Goal: Task Accomplishment & Management: Complete application form

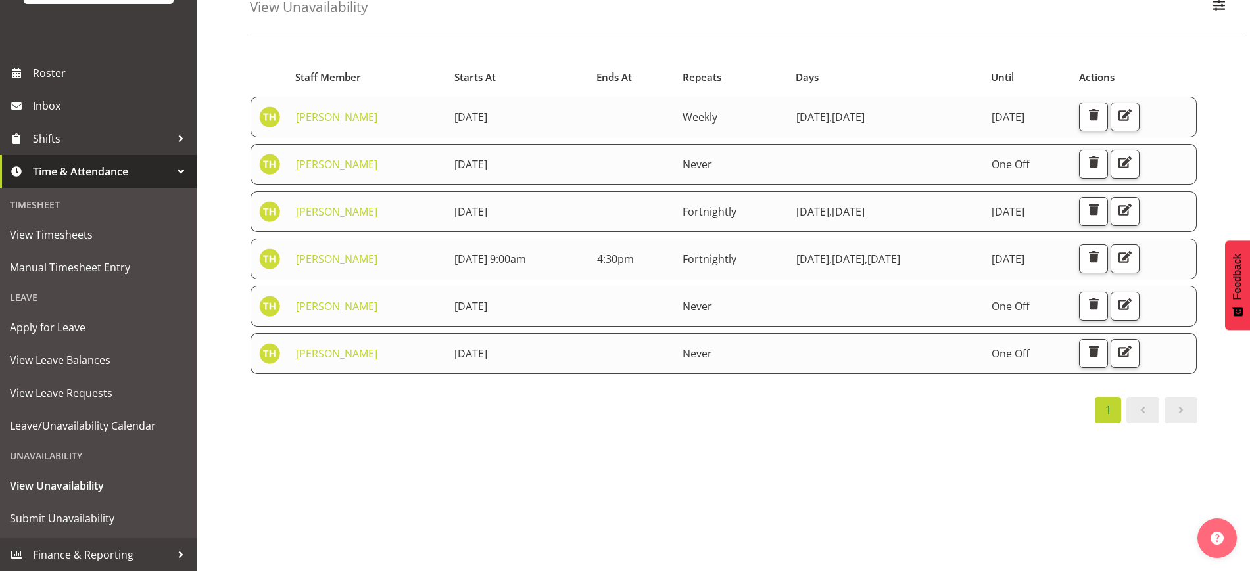
scroll to position [41, 0]
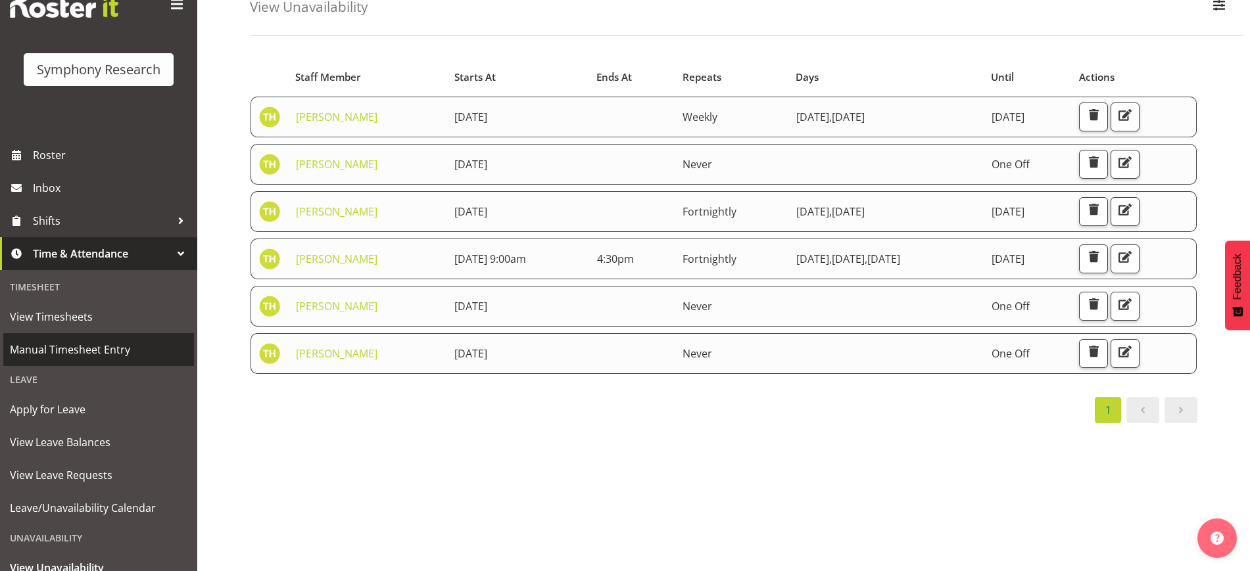
click at [56, 362] on link "Manual Timesheet Entry" at bounding box center [98, 349] width 191 height 33
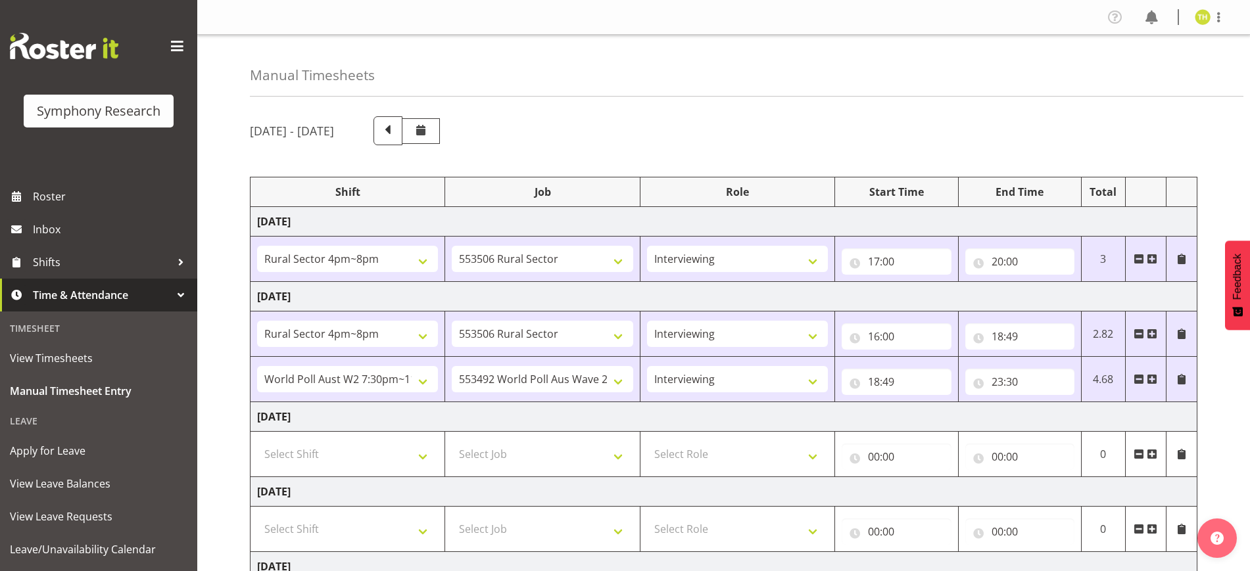
select select "81298"
select select "10587"
select select "47"
select select "81298"
select select "10587"
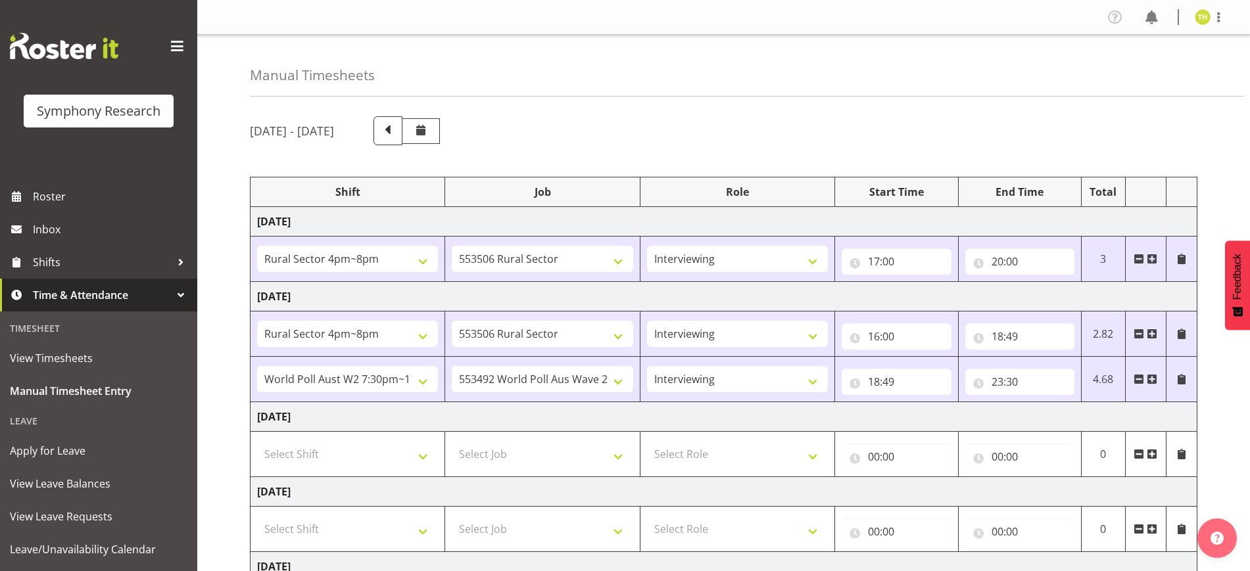
select select "47"
select select "56692"
select select "10499"
select select "47"
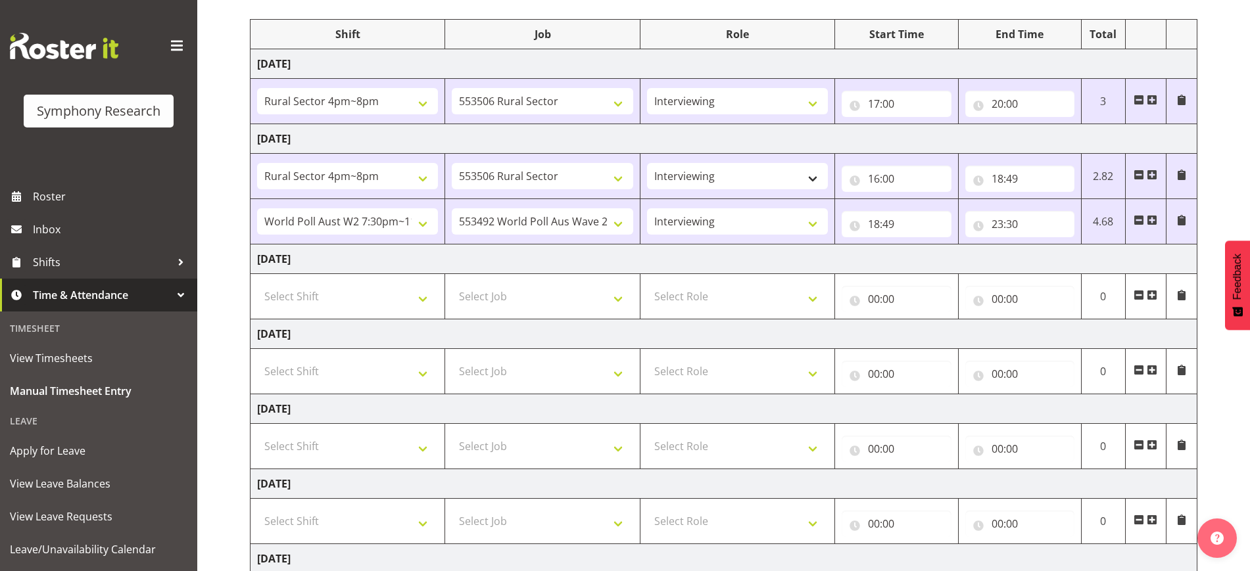
scroll to position [164, 0]
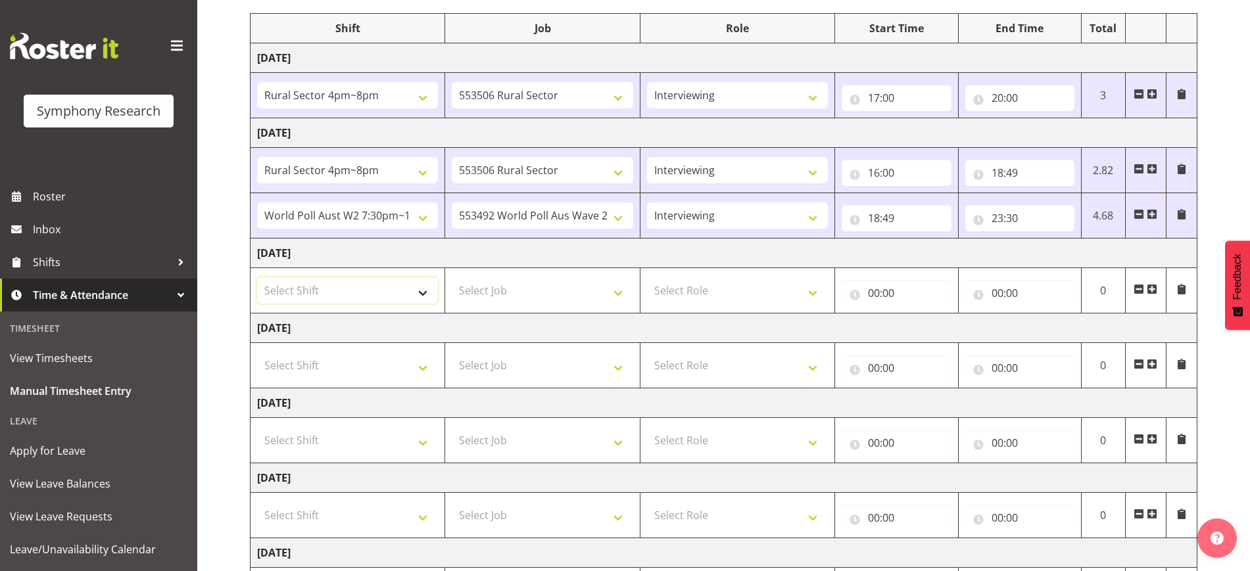
click at [343, 293] on select "Select Shift !!Weekend Residential (Roster IT Shift Label) *Business 9/10am ~ 4…" at bounding box center [347, 291] width 181 height 26
select select "56692"
click at [257, 278] on select "Select Shift !!Weekend Residential (Roster IT Shift Label) *Business 9/10am ~ 4…" at bounding box center [347, 291] width 181 height 26
click at [529, 286] on select "Select Job 550060 IF Admin 553492 World Poll Aus Wave 2 Main 2025 553493 World …" at bounding box center [542, 291] width 181 height 26
select select "10499"
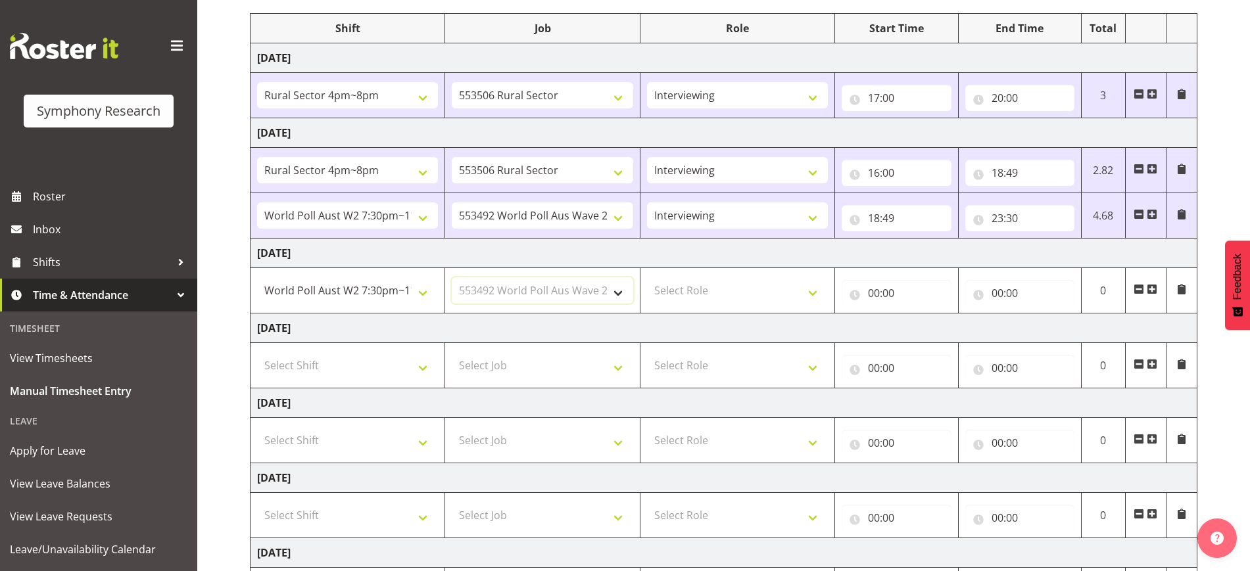
click at [452, 278] on select "Select Job 550060 IF Admin 553492 World Poll Aus Wave 2 Main 2025 553493 World …" at bounding box center [542, 291] width 181 height 26
click at [741, 286] on select "Select Role Briefing Interviewing" at bounding box center [737, 291] width 181 height 26
select select "47"
click at [647, 278] on select "Select Role Briefing Interviewing" at bounding box center [737, 291] width 181 height 26
click at [879, 291] on input "00:00" at bounding box center [896, 293] width 109 height 26
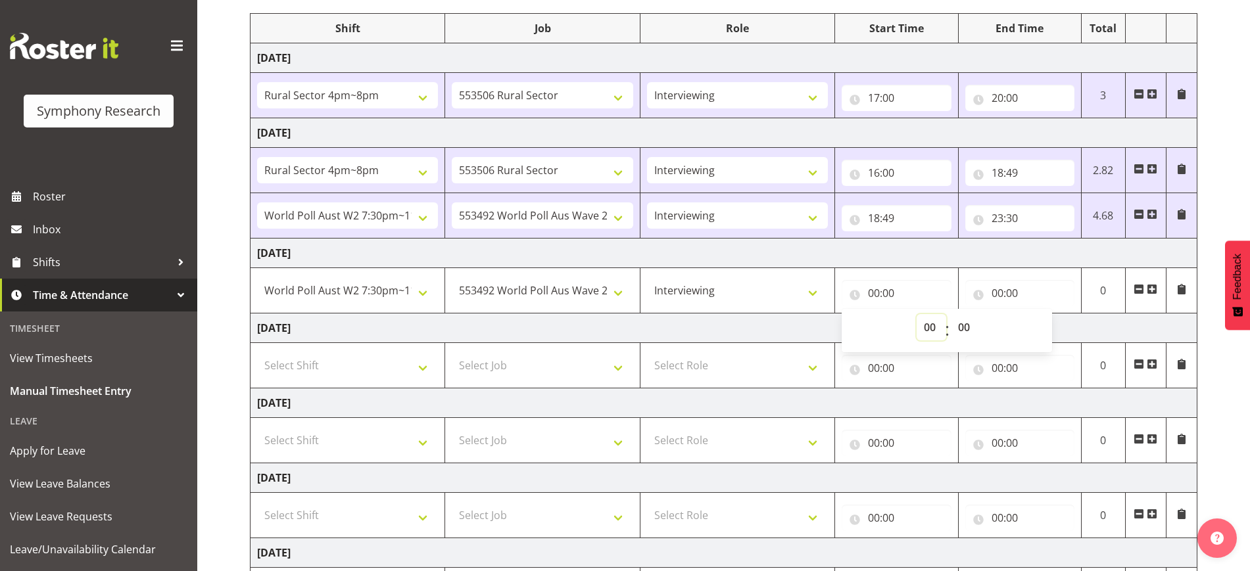
click at [925, 333] on select "00 01 02 03 04 05 06 07 08 09 10 11 12 13 14 15 16 17 18 19 20 21 22 23" at bounding box center [932, 327] width 30 height 26
select select "14"
click at [917, 314] on select "00 01 02 03 04 05 06 07 08 09 10 11 12 13 14 15 16 17 18 19 20 21 22 23" at bounding box center [932, 327] width 30 height 26
type input "14:00"
click at [996, 287] on input "00:00" at bounding box center [1019, 293] width 109 height 26
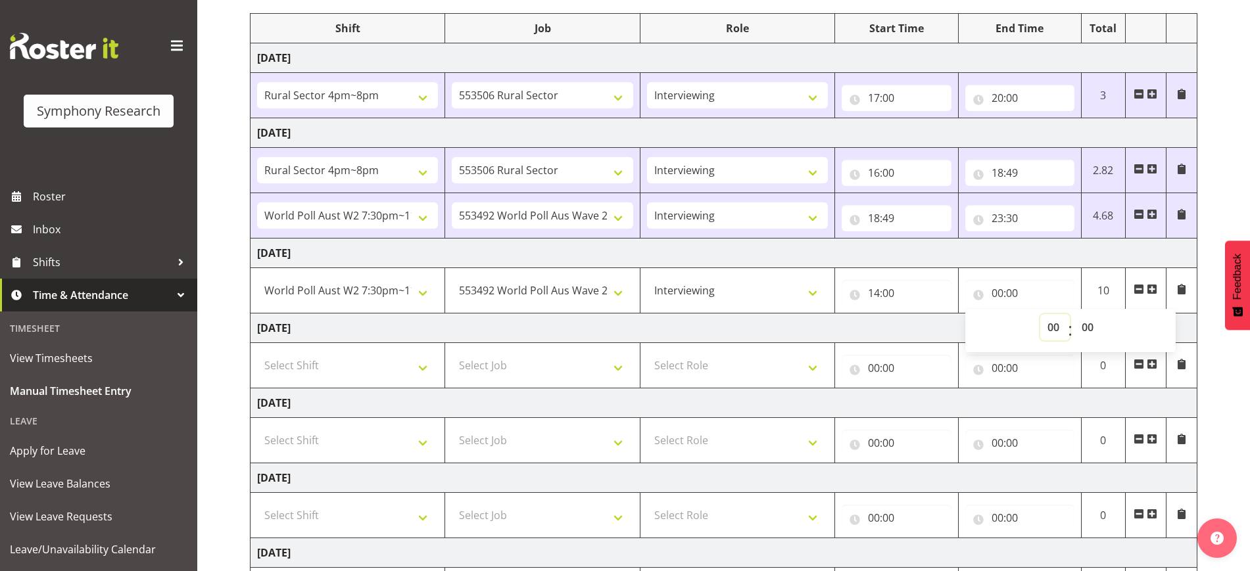
click at [1050, 325] on select "00 01 02 03 04 05 06 07 08 09 10 11 12 13 14 15 16 17 18 19 20 21 22 23" at bounding box center [1055, 327] width 30 height 26
select select "18"
click at [1040, 314] on select "00 01 02 03 04 05 06 07 08 09 10 11 12 13 14 15 16 17 18 19 20 21 22 23" at bounding box center [1055, 327] width 30 height 26
type input "18:00"
click at [1037, 258] on td "[DATE]" at bounding box center [724, 254] width 947 height 30
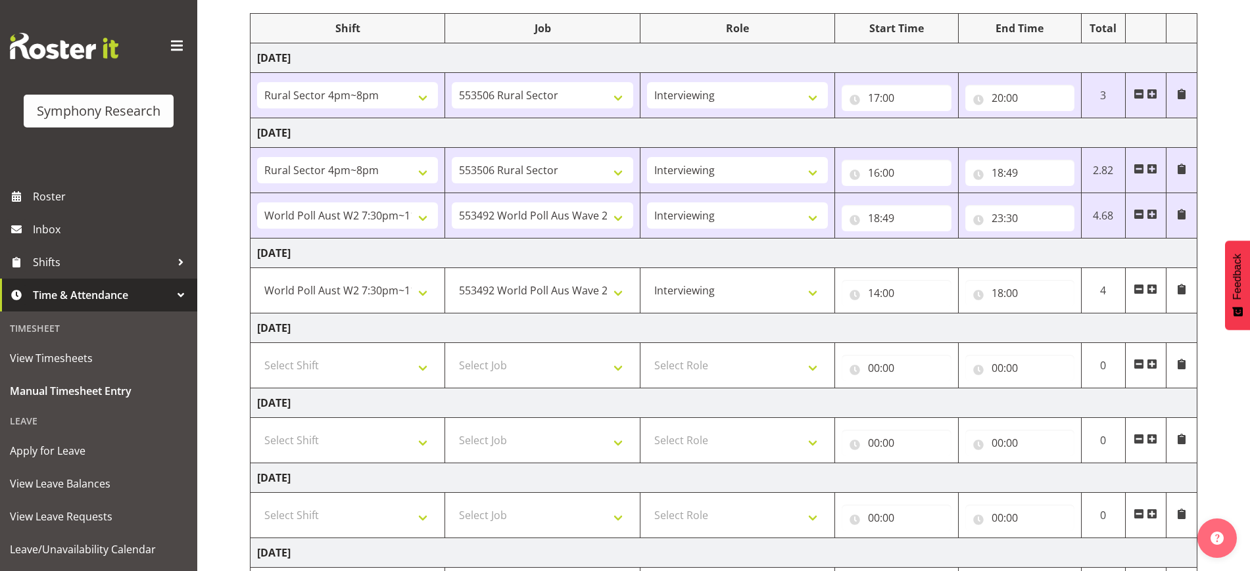
click at [1153, 290] on span at bounding box center [1152, 289] width 11 height 11
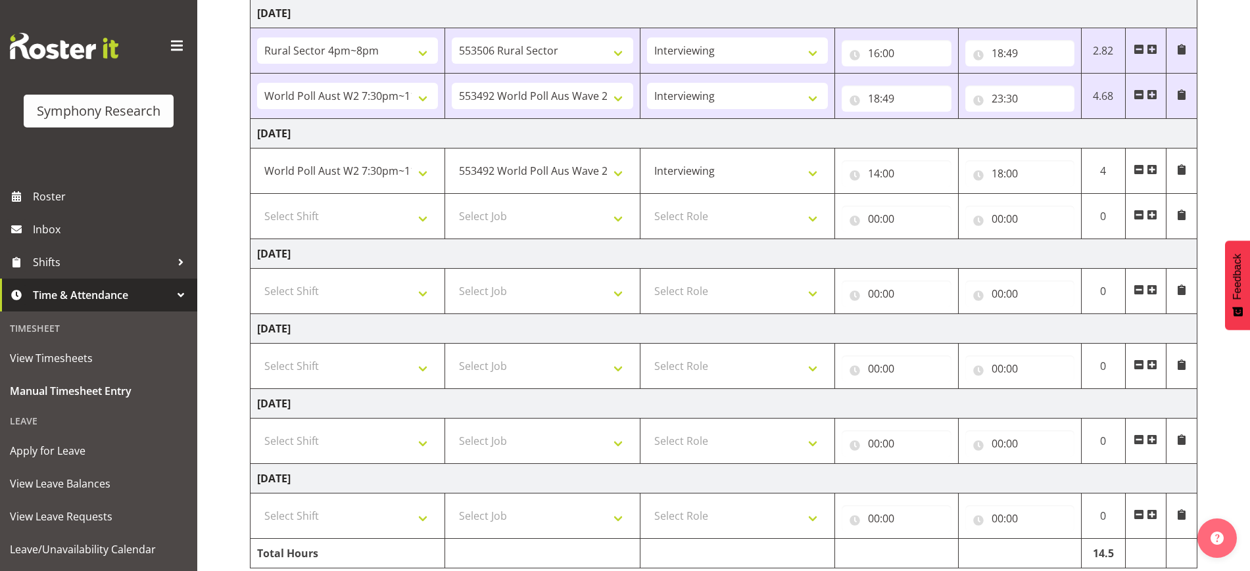
scroll to position [256, 0]
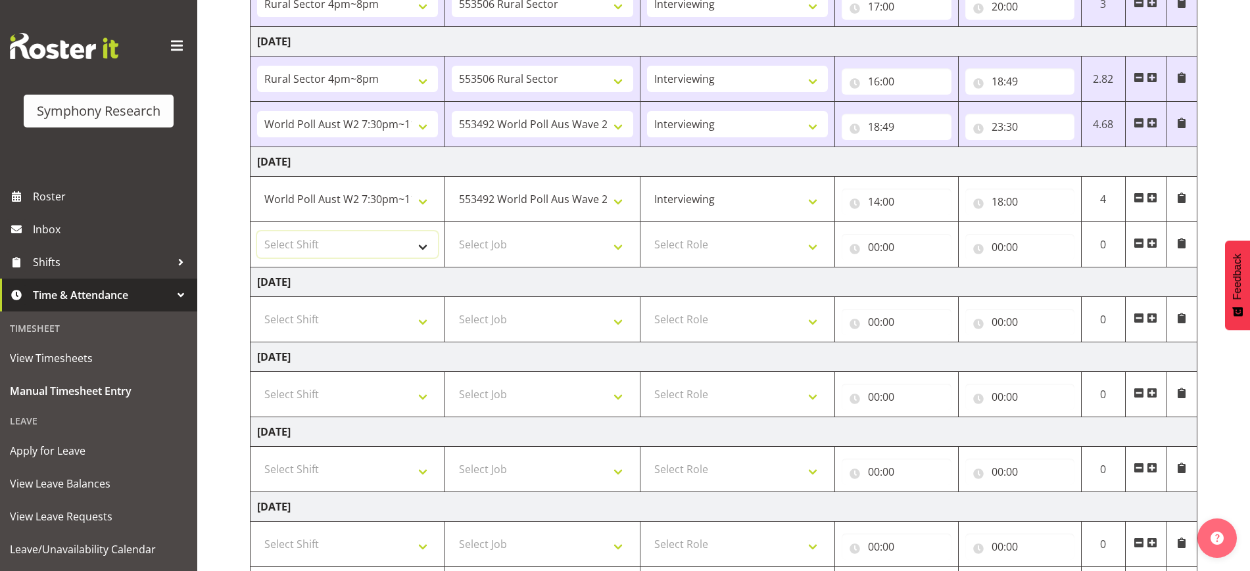
click at [351, 241] on select "Select Shift !!Weekend Residential (Roster IT Shift Label) *Business 9/10am ~ 4…" at bounding box center [347, 244] width 181 height 26
select select "56692"
click at [257, 231] on select "Select Shift !!Weekend Residential (Roster IT Shift Label) *Business 9/10am ~ 4…" at bounding box center [347, 244] width 181 height 26
click at [492, 255] on select "Select Job 550060 IF Admin 553492 World Poll Aus Wave 2 Main 2025 553493 World …" at bounding box center [542, 244] width 181 height 26
select select "10499"
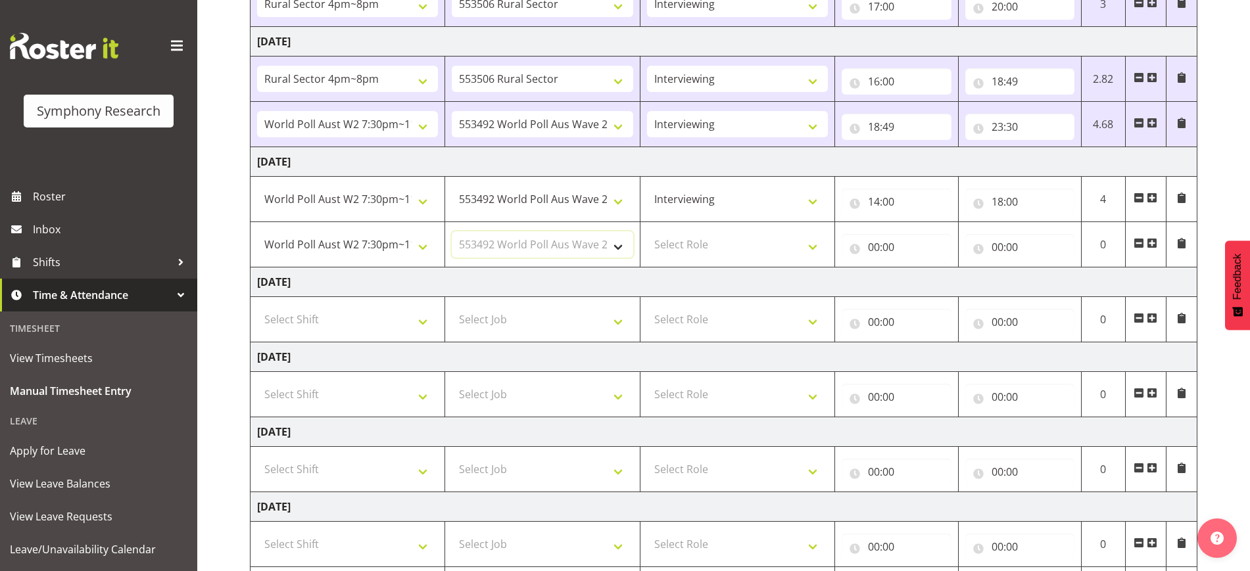
click at [452, 231] on select "Select Job 550060 IF Admin 553492 World Poll Aus Wave 2 Main 2025 553493 World …" at bounding box center [542, 244] width 181 height 26
click at [732, 240] on select "Select Role Briefing Interviewing" at bounding box center [737, 244] width 181 height 26
select select "47"
click at [647, 231] on select "Select Role Briefing Interviewing" at bounding box center [737, 244] width 181 height 26
click at [874, 244] on input "00:00" at bounding box center [896, 247] width 109 height 26
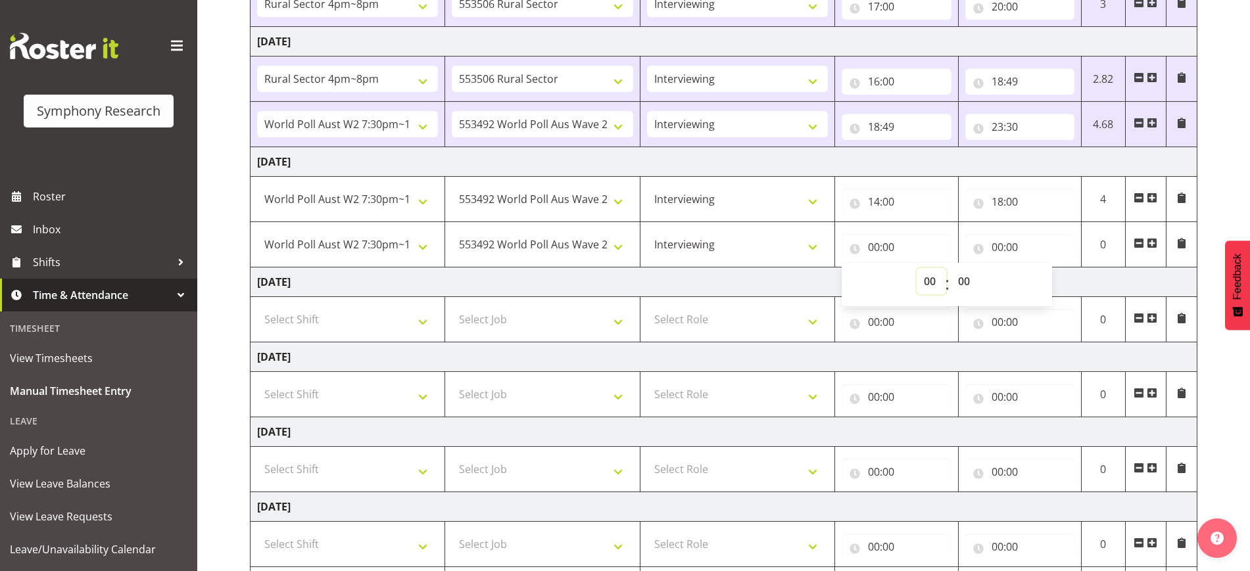
click at [932, 277] on select "00 01 02 03 04 05 06 07 08 09 10 11 12 13 14 15 16 17 18 19 20 21 22 23" at bounding box center [932, 281] width 30 height 26
select select "19"
click at [917, 268] on select "00 01 02 03 04 05 06 07 08 09 10 11 12 13 14 15 16 17 18 19 20 21 22 23" at bounding box center [932, 281] width 30 height 26
type input "19:00"
click at [963, 287] on select "00 01 02 03 04 05 06 07 08 09 10 11 12 13 14 15 16 17 18 19 20 21 22 23 24 25 2…" at bounding box center [966, 281] width 30 height 26
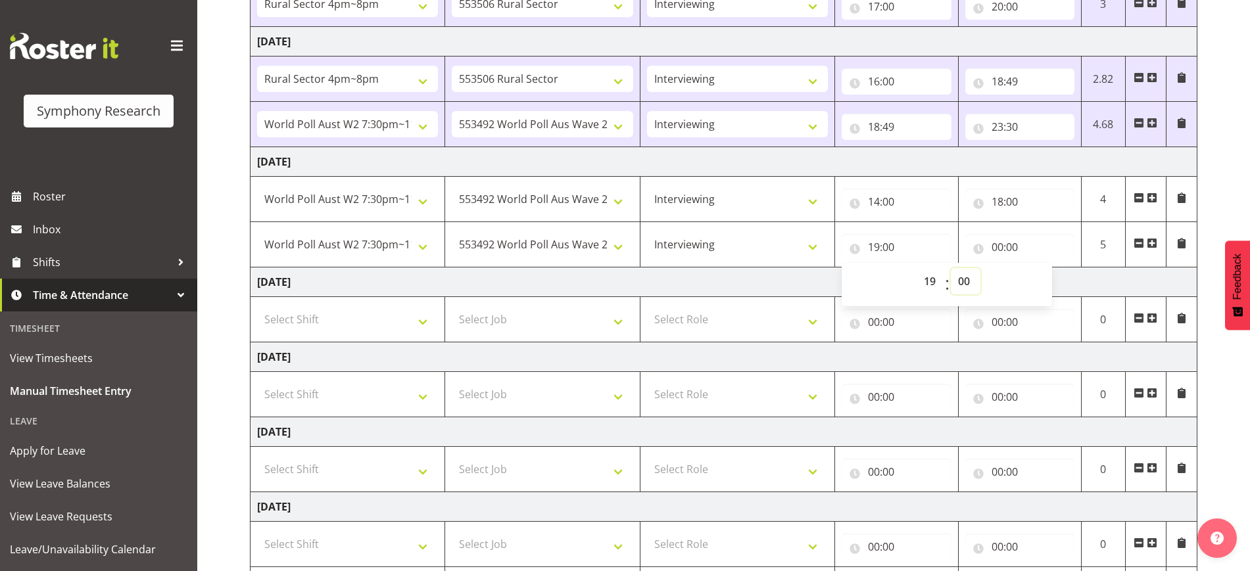
select select "30"
click at [951, 268] on select "00 01 02 03 04 05 06 07 08 09 10 11 12 13 14 15 16 17 18 19 20 21 22 23 24 25 2…" at bounding box center [966, 281] width 30 height 26
type input "19:30"
click at [1042, 227] on td "00:00 00 01 02 03 04 05 06 07 08 09 10 11 12 13 14 15 16 17 18 19 20 21 22 23 :…" at bounding box center [1019, 244] width 123 height 45
click at [996, 245] on input "00:00" at bounding box center [1019, 247] width 109 height 26
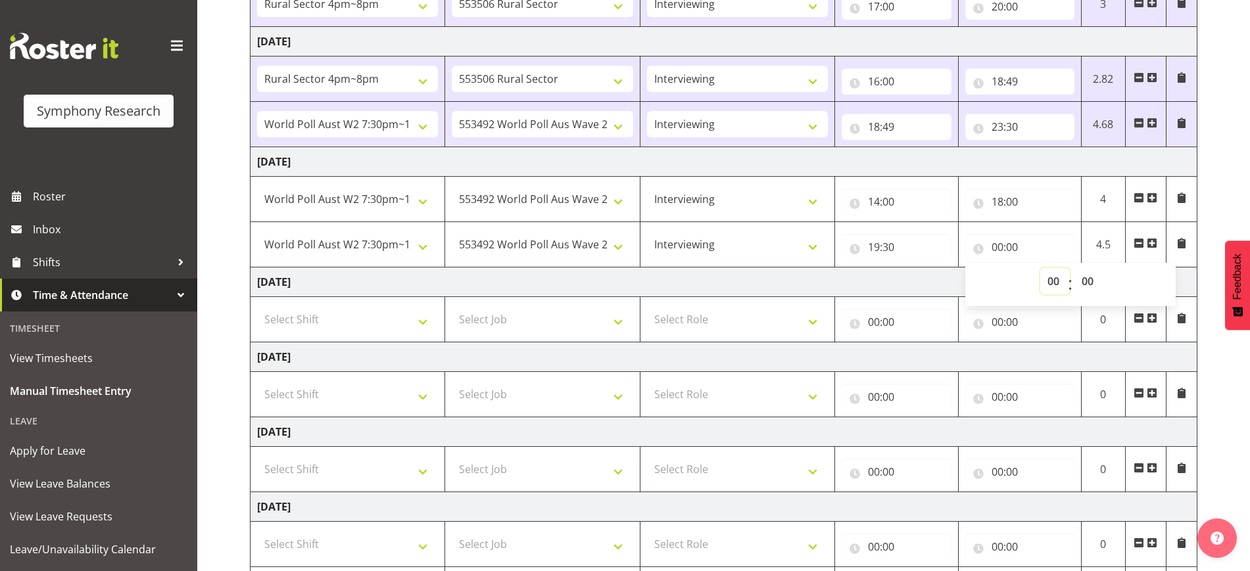
click at [1048, 281] on select "00 01 02 03 04 05 06 07 08 09 10 11 12 13 14 15 16 17 18 19 20 21 22 23" at bounding box center [1055, 281] width 30 height 26
select select "23"
click at [1040, 268] on select "00 01 02 03 04 05 06 07 08 09 10 11 12 13 14 15 16 17 18 19 20 21 22 23" at bounding box center [1055, 281] width 30 height 26
type input "23:00"
click at [1090, 276] on select "00 01 02 03 04 05 06 07 08 09 10 11 12 13 14 15 16 17 18 19 20 21 22 23 24 25 2…" at bounding box center [1090, 281] width 30 height 26
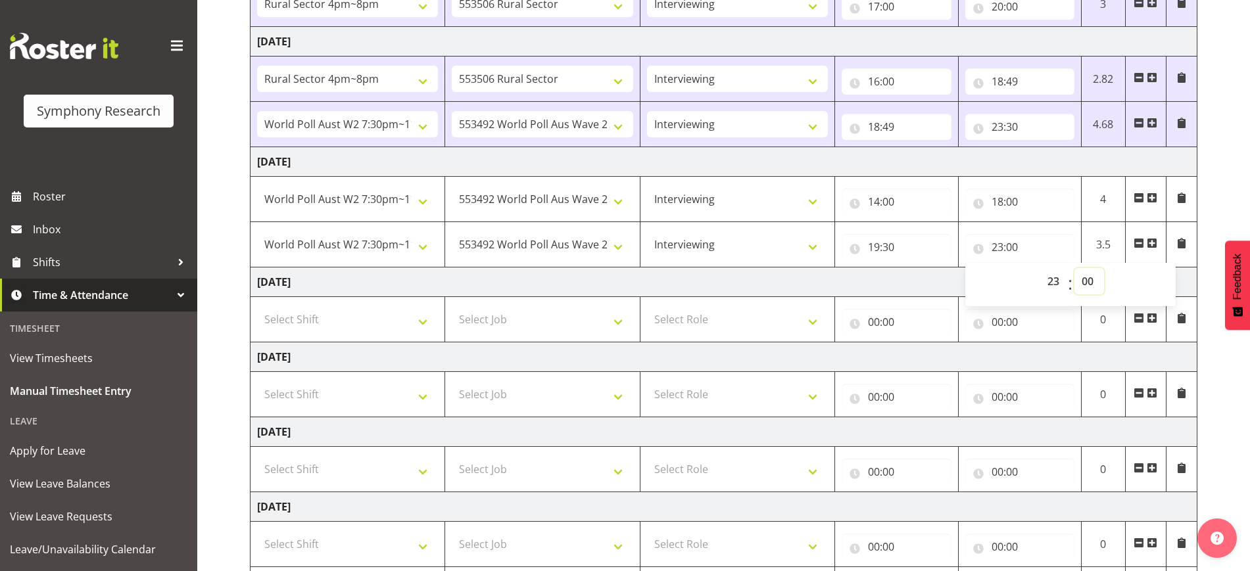
select select "30"
click at [1075, 268] on select "00 01 02 03 04 05 06 07 08 09 10 11 12 13 14 15 16 17 18 19 20 21 22 23 24 25 2…" at bounding box center [1090, 281] width 30 height 26
type input "23:30"
click at [1048, 158] on td "[DATE]" at bounding box center [724, 162] width 947 height 30
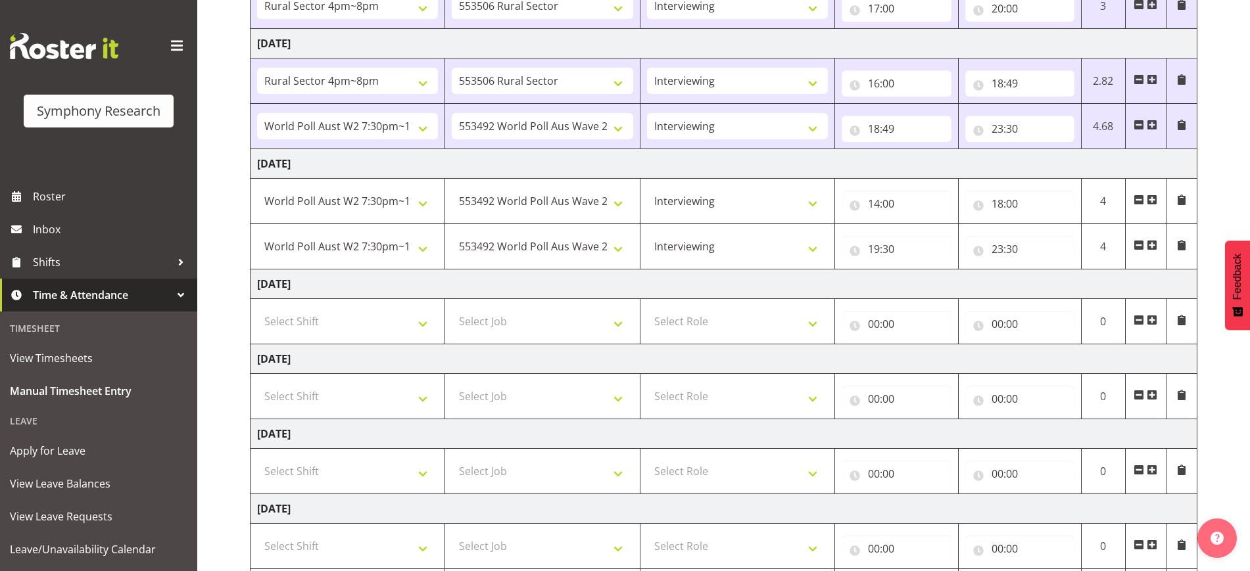
scroll to position [174, 0]
